Goal: Information Seeking & Learning: Learn about a topic

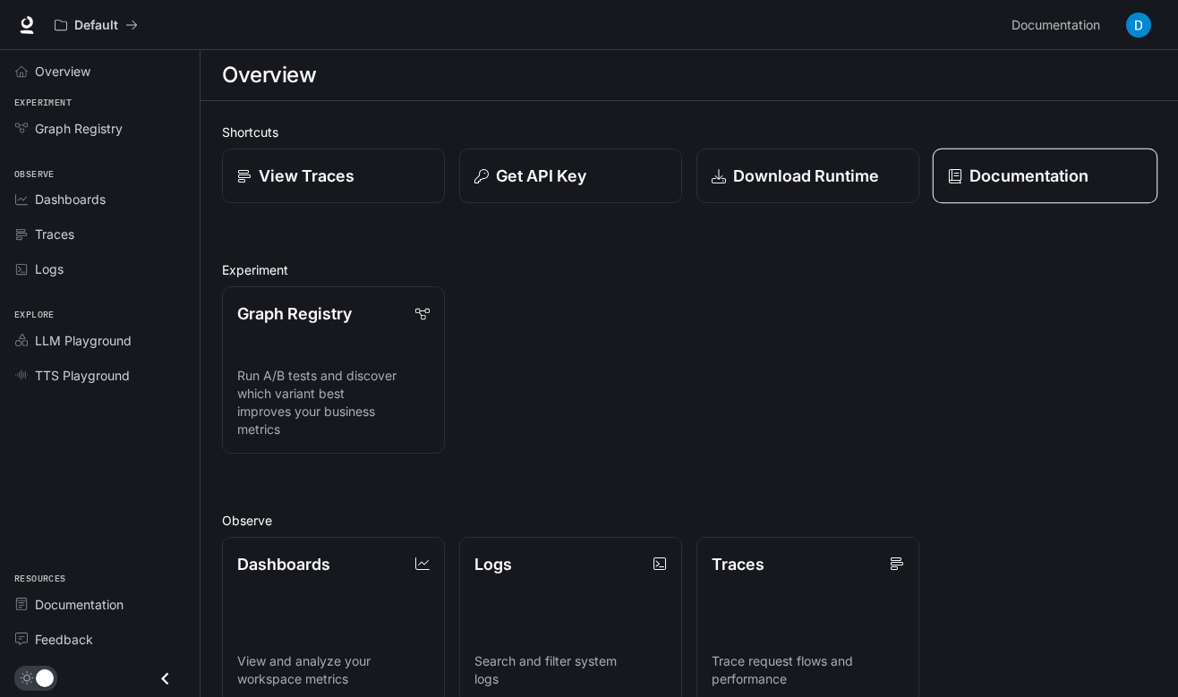
click at [985, 177] on p "Documentation" at bounding box center [1029, 176] width 119 height 24
